Goal: Find specific page/section: Find specific page/section

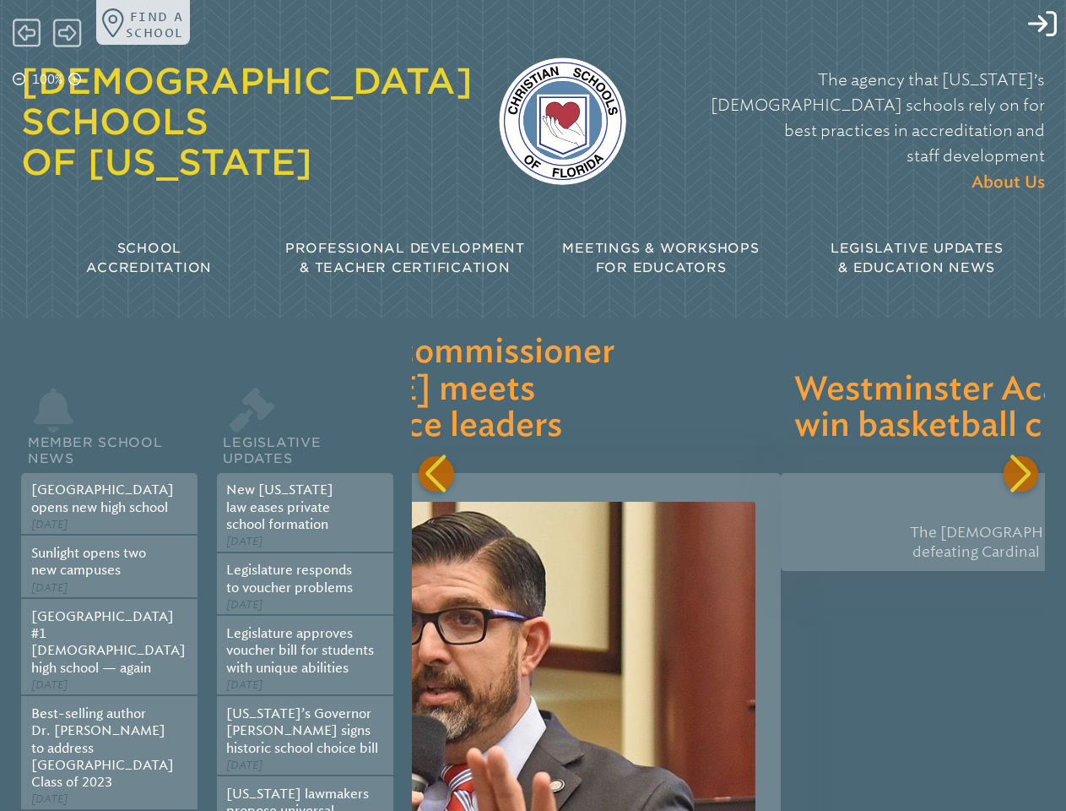
scroll to position [0, 7049]
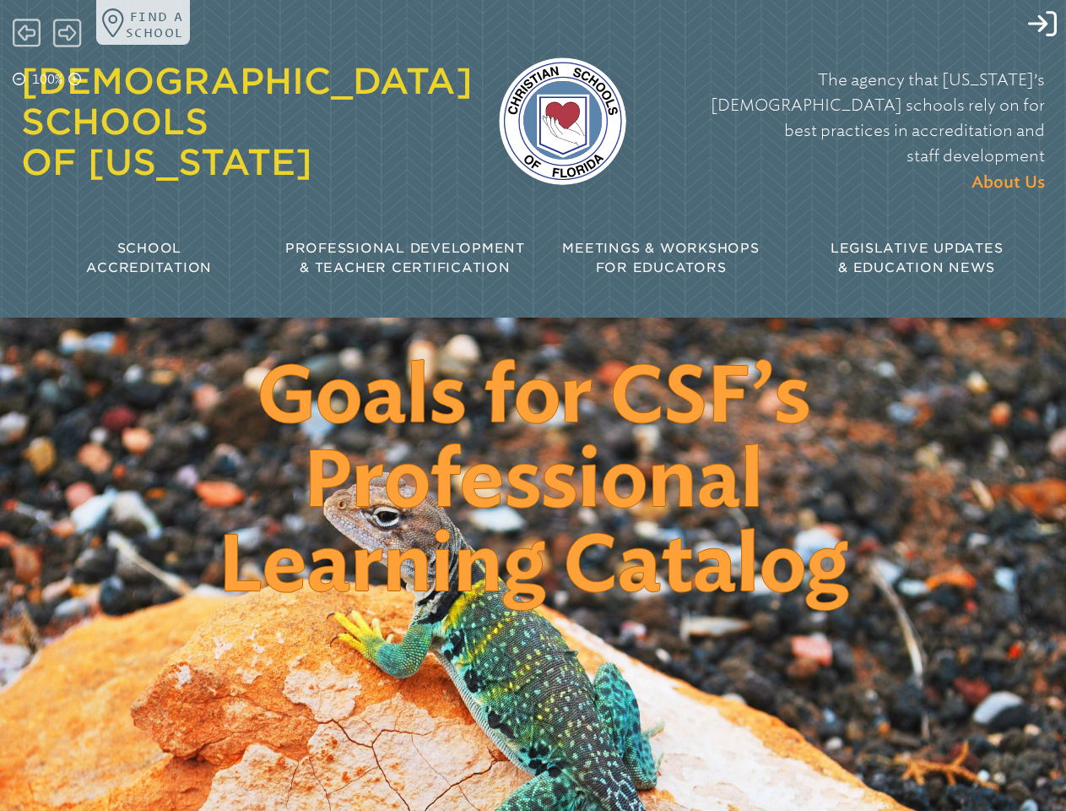
click at [1028, 24] on icon at bounding box center [1042, 23] width 29 height 25
click at [19, 80] on icon at bounding box center [19, 79] width 13 height 13
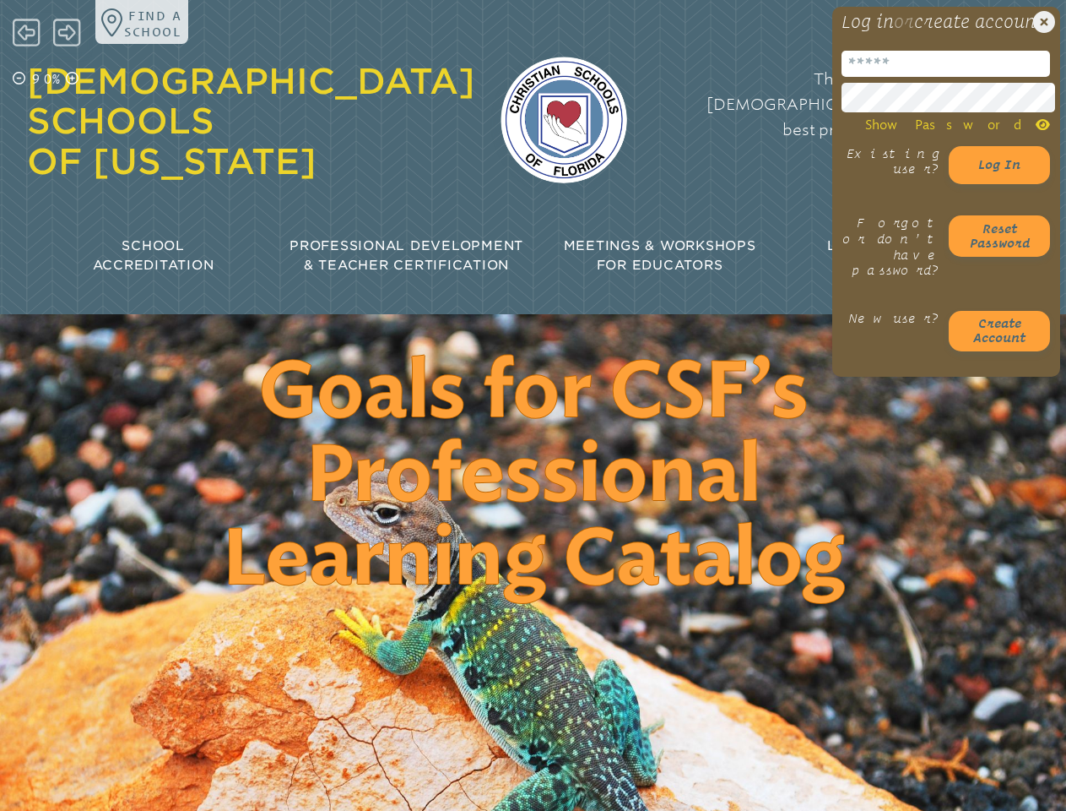
click at [48, 80] on p "90%" at bounding box center [46, 79] width 35 height 19
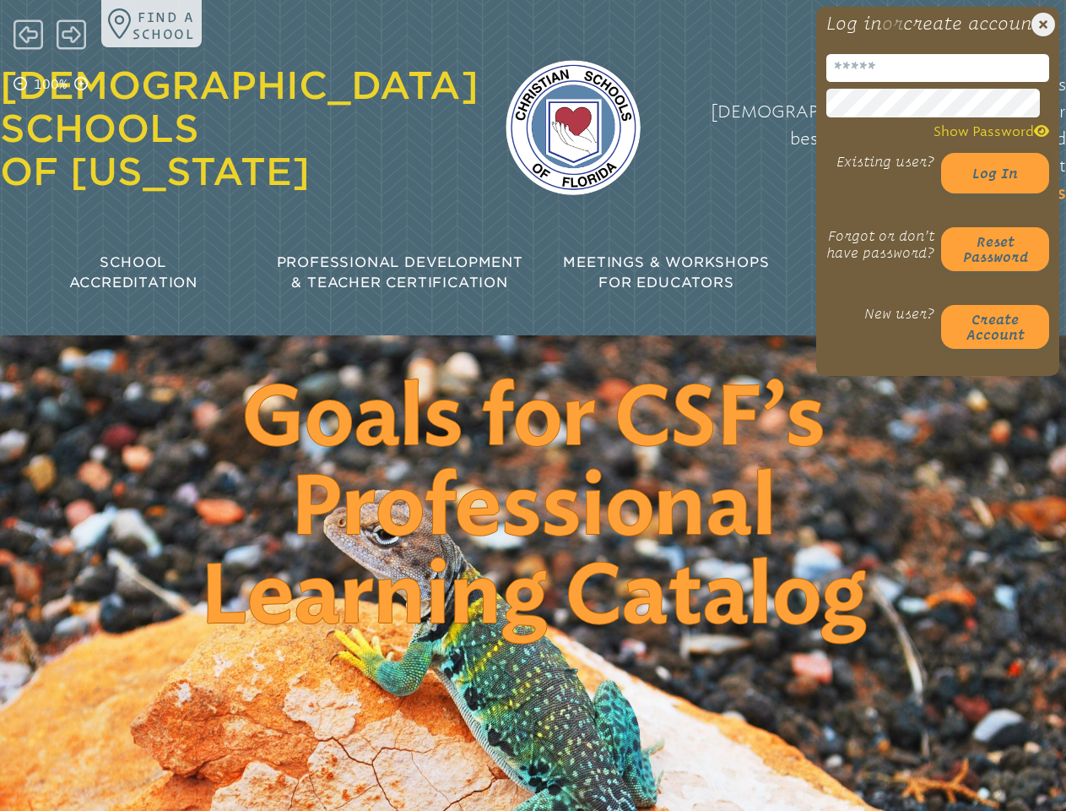
click at [76, 80] on icon at bounding box center [81, 84] width 14 height 14
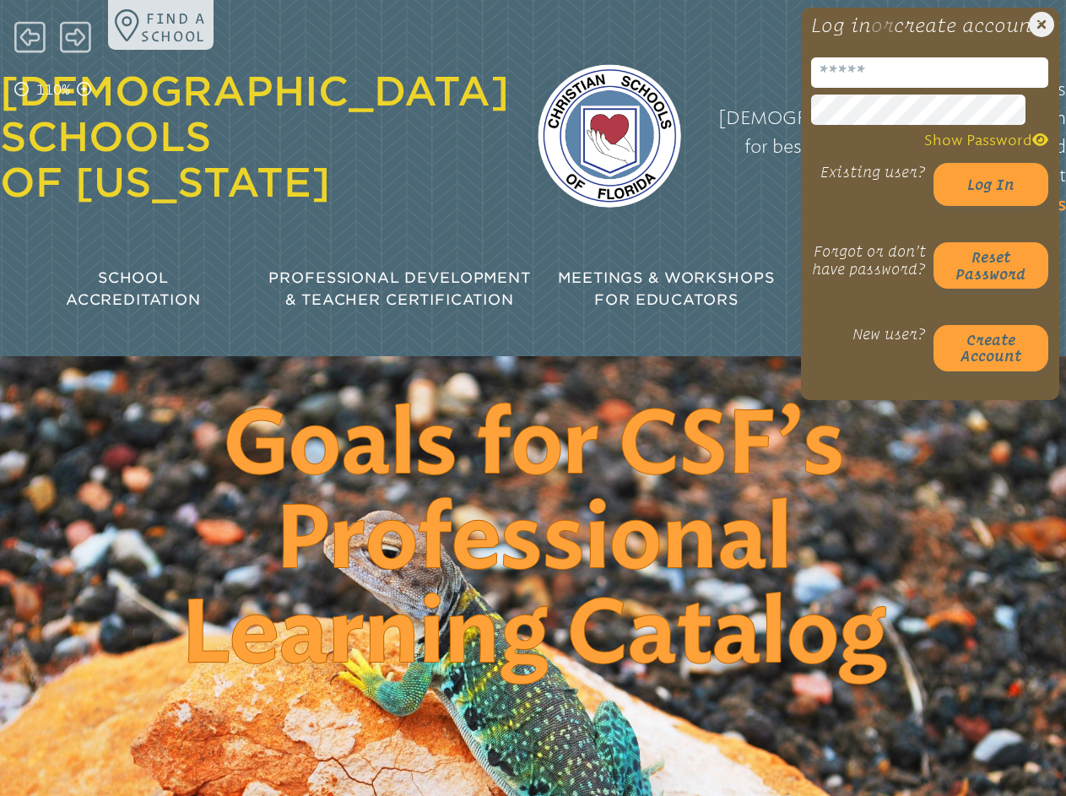
click at [144, 22] on p "Find a school" at bounding box center [173, 27] width 65 height 36
click at [27, 33] on icon at bounding box center [29, 37] width 31 height 36
click at [68, 33] on icon at bounding box center [75, 36] width 31 height 31
click at [144, 224] on div "[DEMOGRAPHIC_DATA] Schools of [US_STATE]" at bounding box center [254, 137] width 509 height 189
